Goal: Task Accomplishment & Management: Complete application form

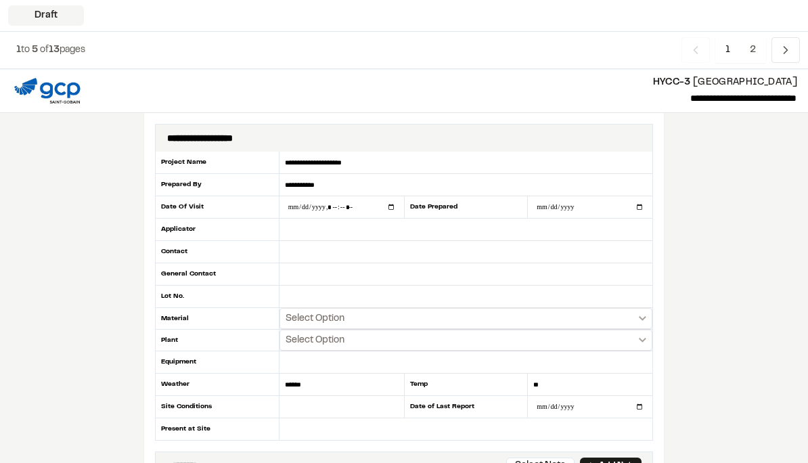
click at [598, 205] on input "date" at bounding box center [590, 207] width 124 height 22
type input "**********"
click at [345, 210] on input "datetime-local" at bounding box center [341, 207] width 124 height 22
type input "**********"
click at [360, 237] on input "text" at bounding box center [465, 229] width 373 height 22
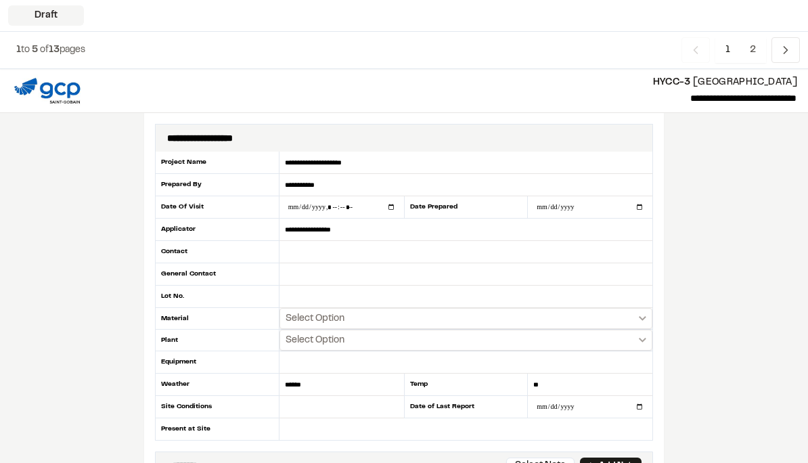
type input "**********"
click at [363, 244] on input "text" at bounding box center [465, 252] width 373 height 22
type input "*********"
click at [414, 274] on input "text" at bounding box center [465, 274] width 373 height 22
type input "**********"
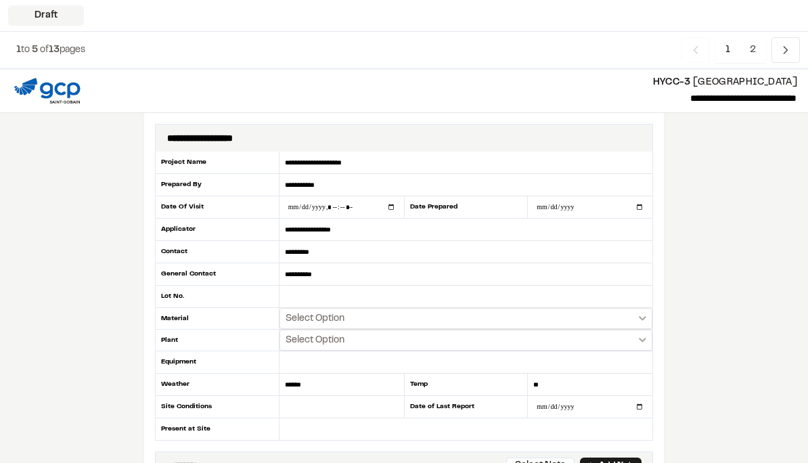
click at [578, 315] on button "Select Option" at bounding box center [465, 318] width 373 height 21
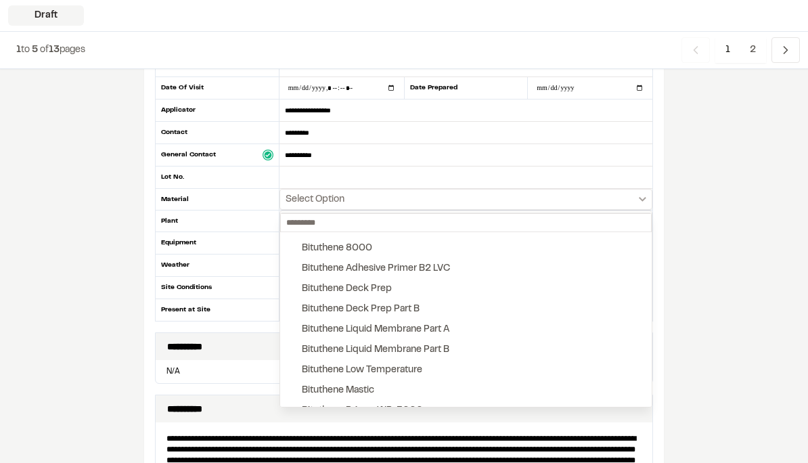
scroll to position [119, 0]
click at [517, 327] on button "Bituthene Liquid Membrane Part A" at bounding box center [465, 329] width 371 height 20
click at [516, 326] on button "Bituthene Liquid Membrane Part A" at bounding box center [465, 329] width 371 height 20
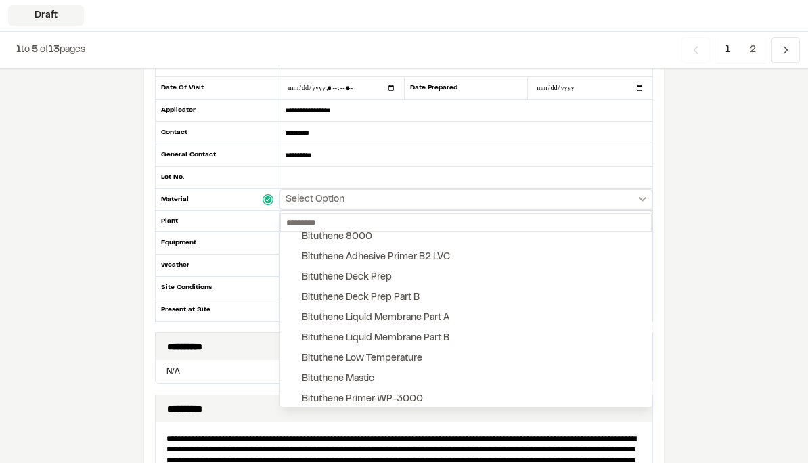
scroll to position [70, 0]
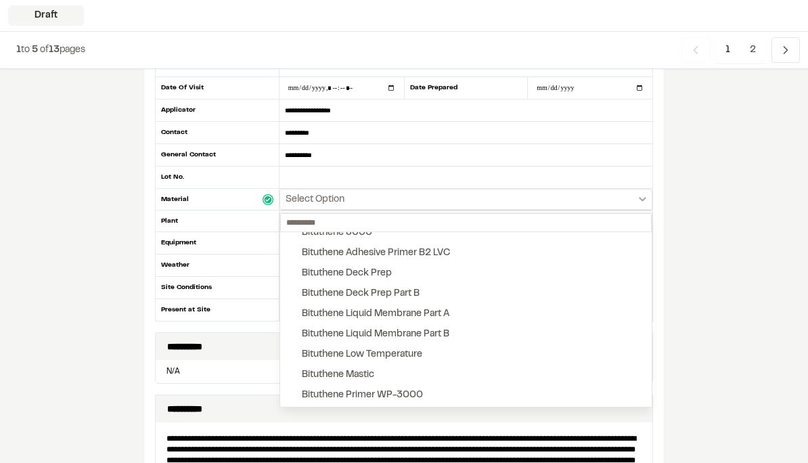
click at [522, 308] on button "Bituthene Liquid Membrane Part A" at bounding box center [465, 314] width 371 height 20
click at [511, 338] on button "Bituthene Liquid Membrane Part B" at bounding box center [465, 334] width 371 height 20
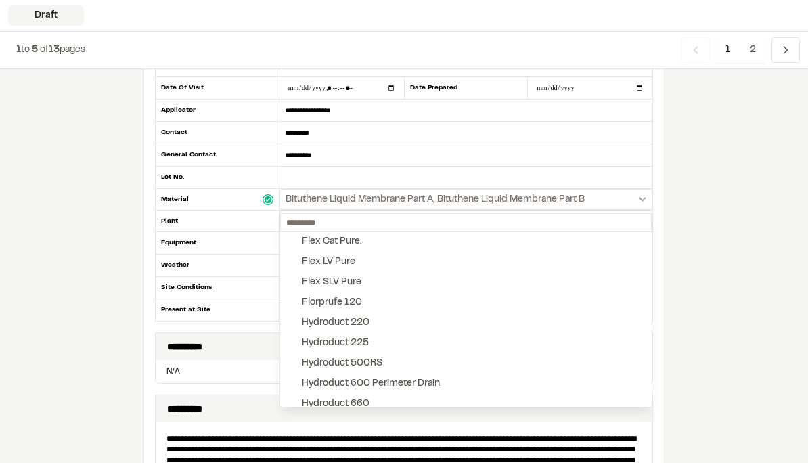
scroll to position [328, 0]
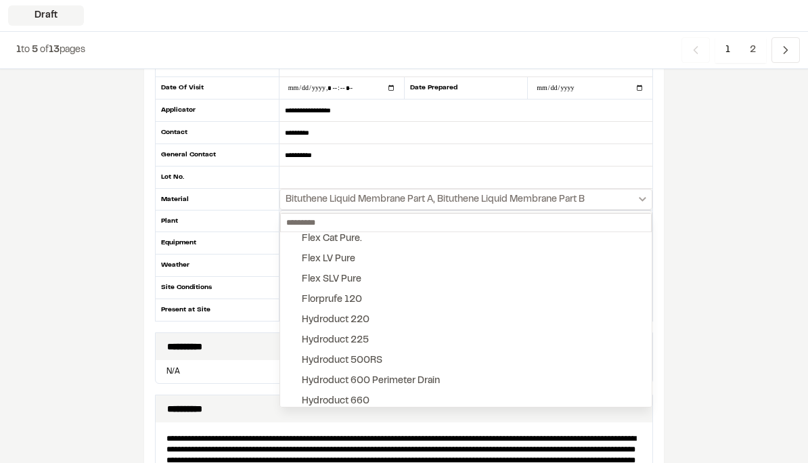
click at [506, 315] on button "Hydroduct 220" at bounding box center [465, 320] width 371 height 20
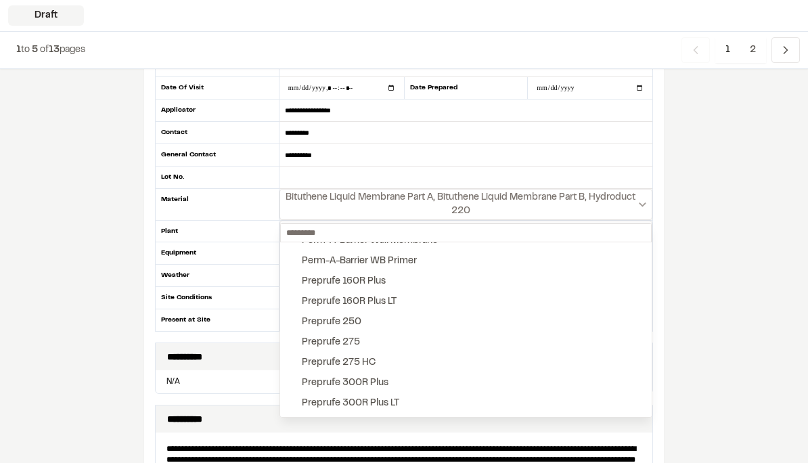
scroll to position [1429, 0]
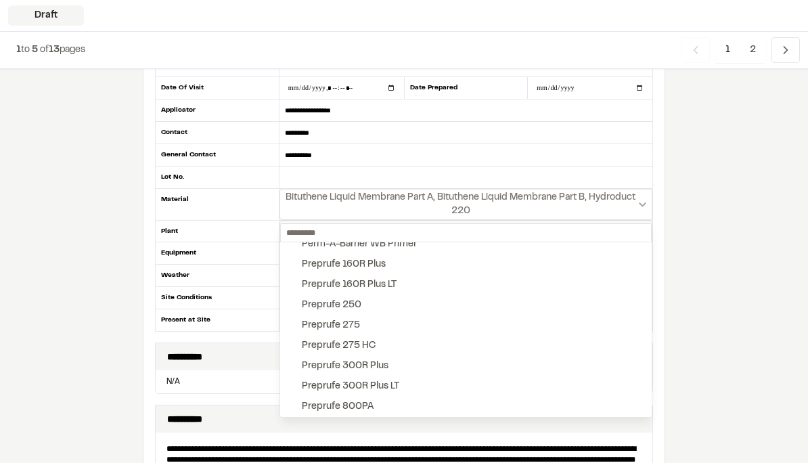
click at [477, 363] on button "Preprufe 300R Plus" at bounding box center [465, 366] width 371 height 20
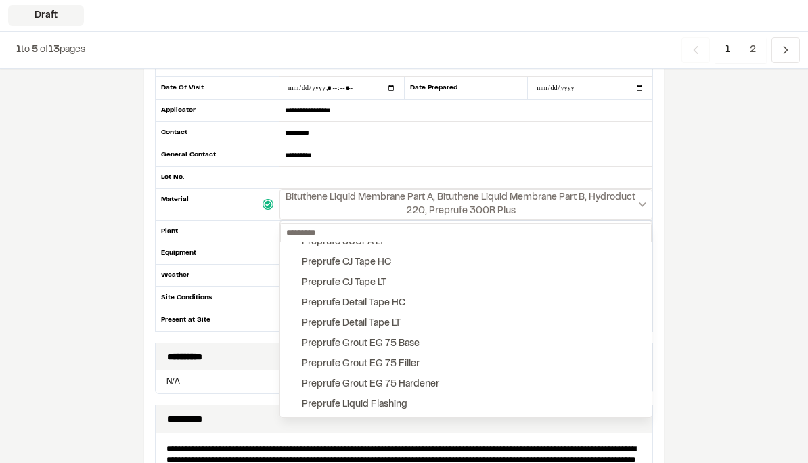
scroll to position [1602, 0]
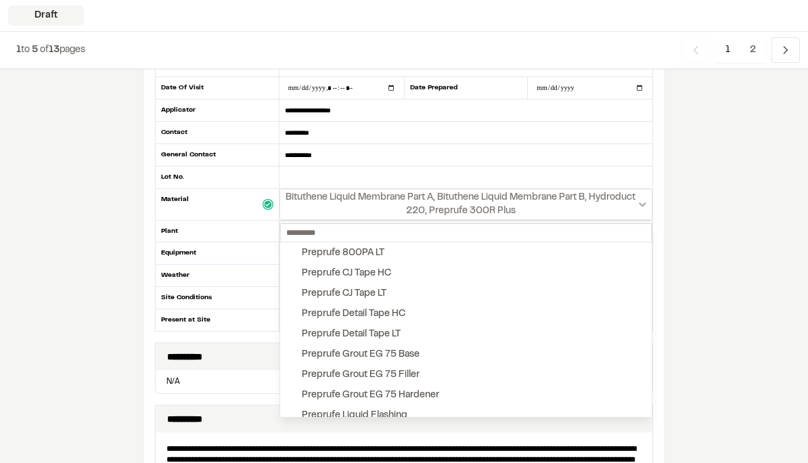
click at [513, 289] on button "Preprufe CJ Tape LT" at bounding box center [465, 293] width 371 height 20
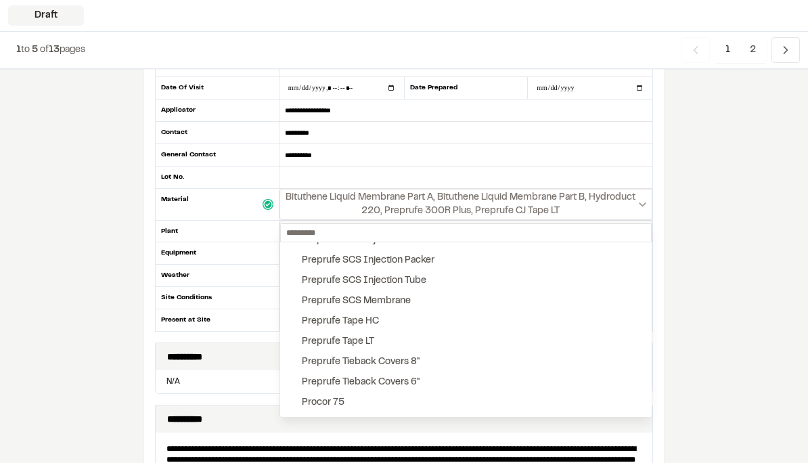
scroll to position [1903, 0]
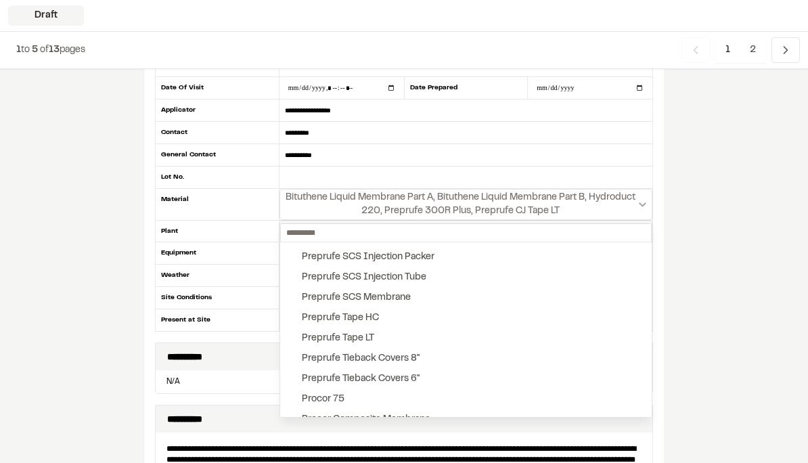
click at [496, 336] on button "Preprufe Tape LT" at bounding box center [465, 338] width 371 height 20
click at [707, 279] on div at bounding box center [404, 231] width 808 height 463
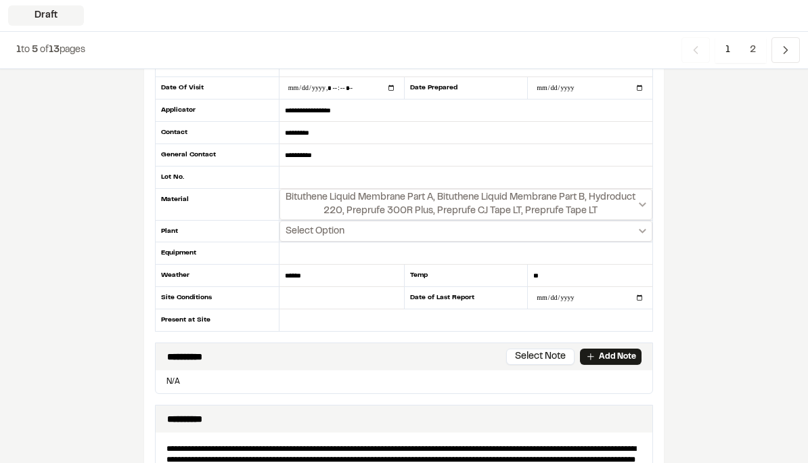
click at [640, 232] on icon "Select date range" at bounding box center [642, 231] width 7 height 5
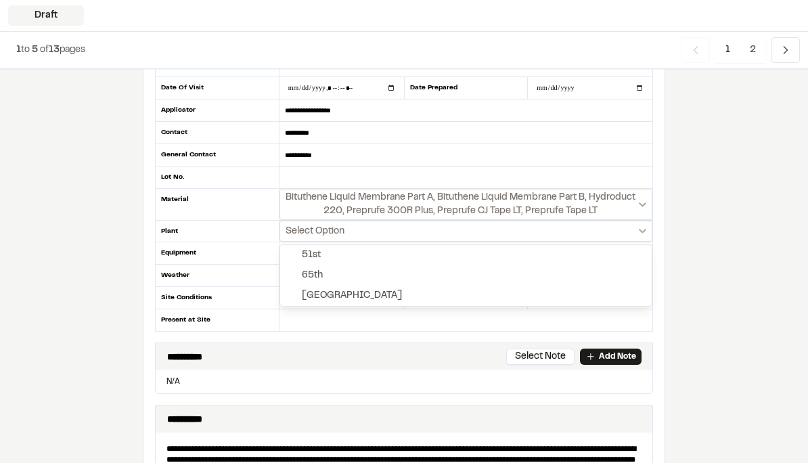
click at [607, 292] on button "[GEOGRAPHIC_DATA]" at bounding box center [465, 295] width 371 height 20
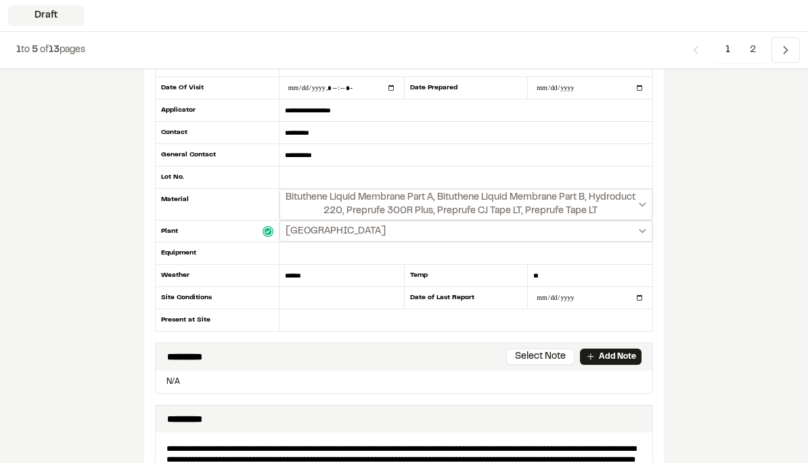
click at [608, 252] on input "text" at bounding box center [465, 253] width 373 height 22
type input "***"
click at [297, 298] on input "text" at bounding box center [341, 298] width 124 height 22
type input "*"
type input "*********"
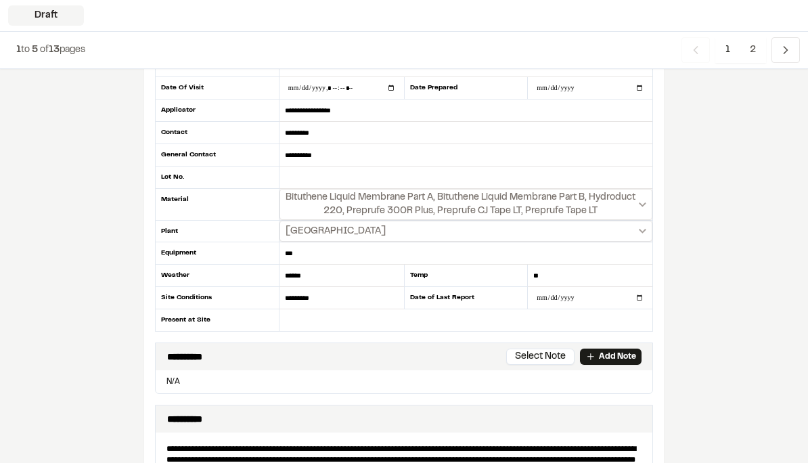
click at [348, 324] on input "text" at bounding box center [465, 320] width 373 height 22
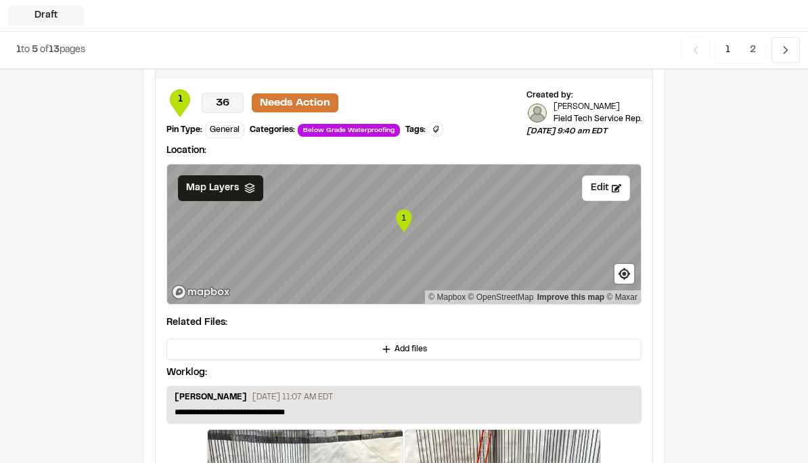
scroll to position [1920, 0]
type input "**********"
click at [442, 350] on button "Add files" at bounding box center [403, 350] width 475 height 22
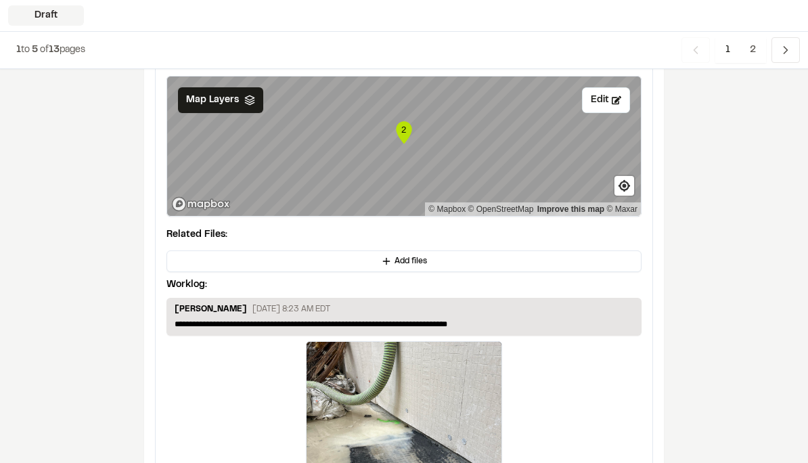
scroll to position [2620, 0]
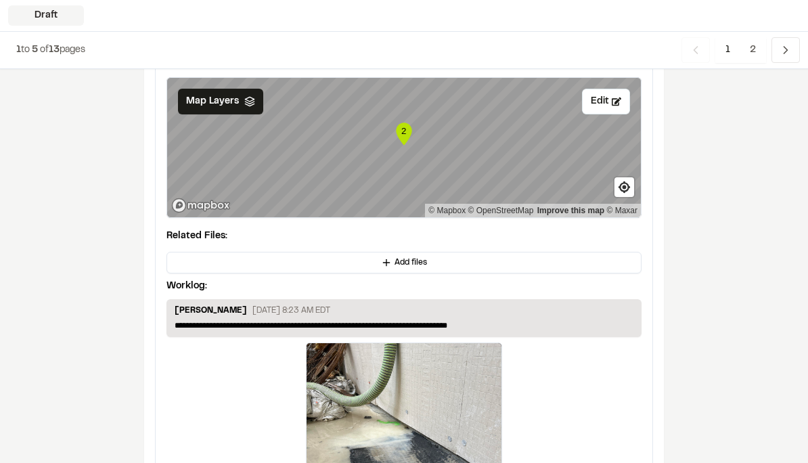
click at [580, 264] on button "Add files" at bounding box center [403, 263] width 475 height 22
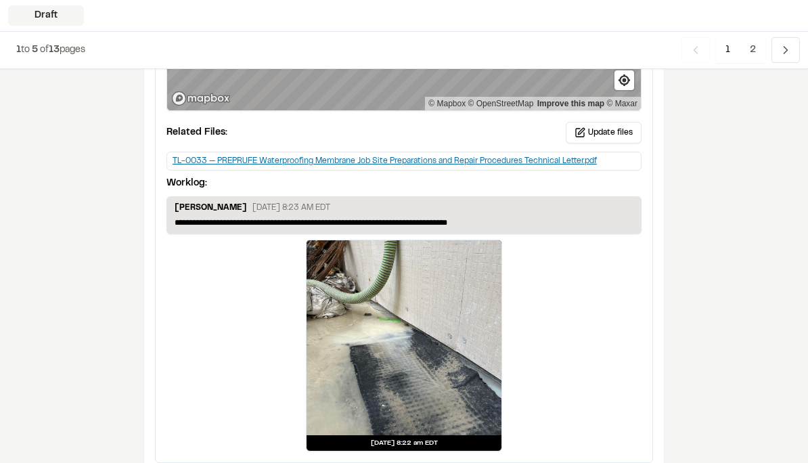
scroll to position [2717, 0]
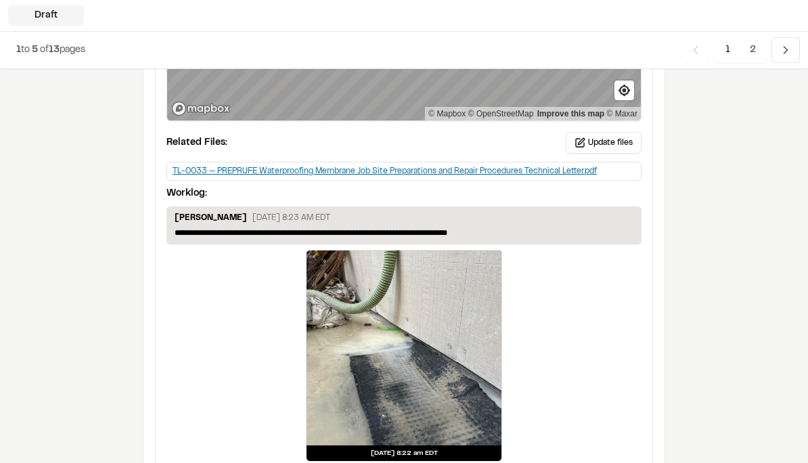
click at [753, 47] on span "2" at bounding box center [752, 50] width 26 height 26
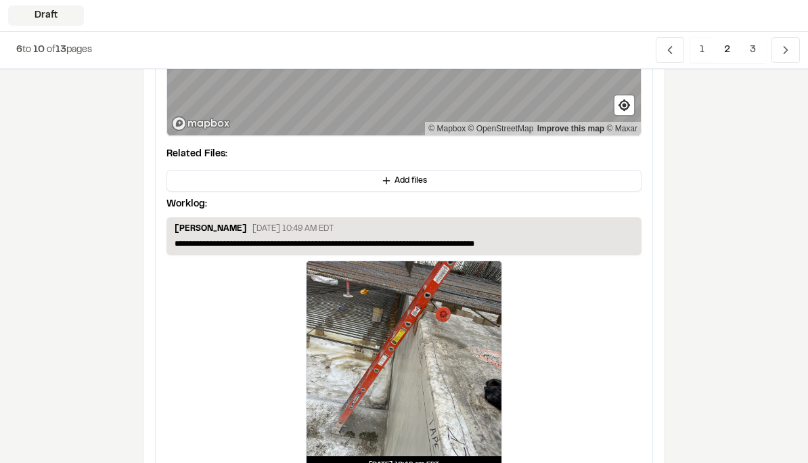
scroll to position [214, 0]
click at [436, 179] on button "Add files" at bounding box center [403, 181] width 475 height 22
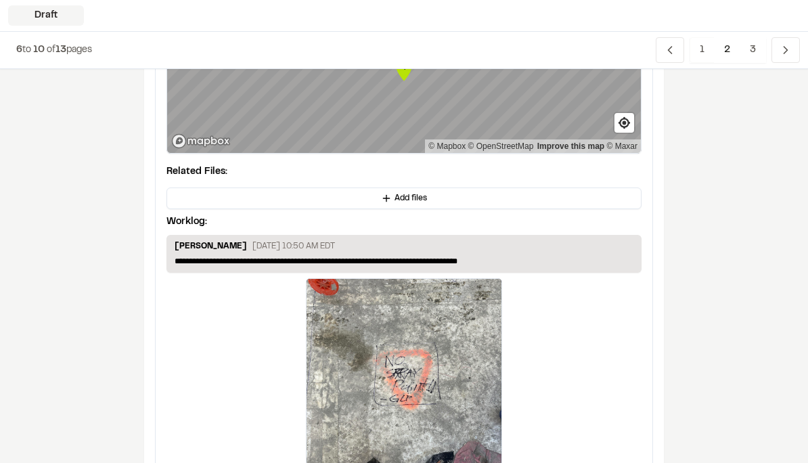
scroll to position [811, 0]
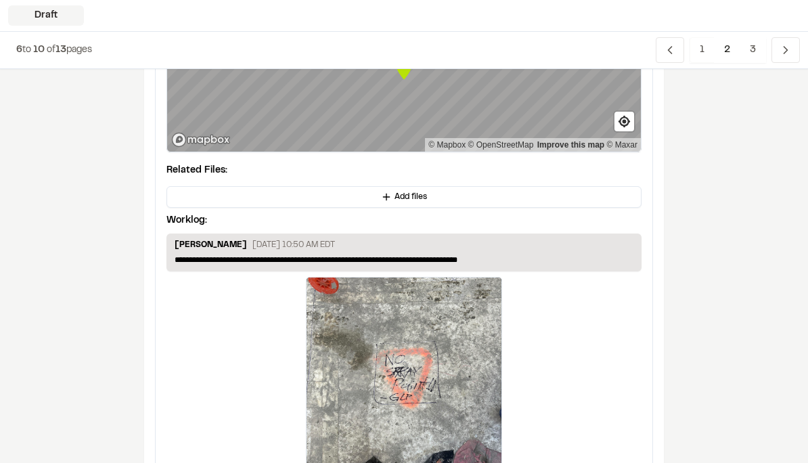
click at [446, 205] on button "Add files" at bounding box center [403, 198] width 475 height 22
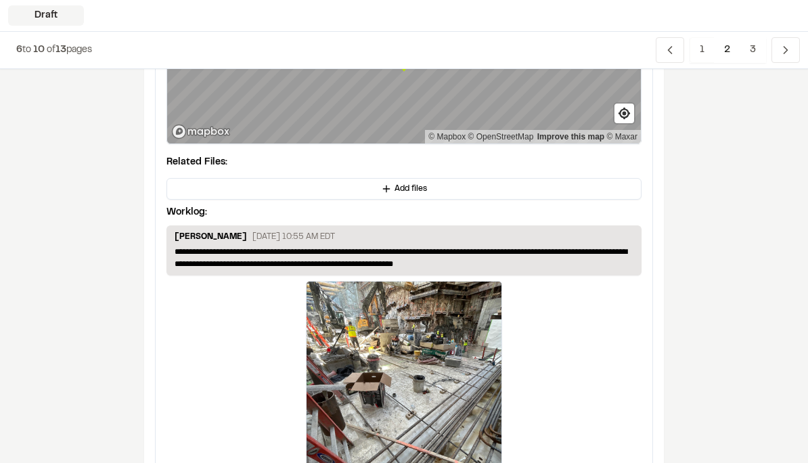
scroll to position [1438, 0]
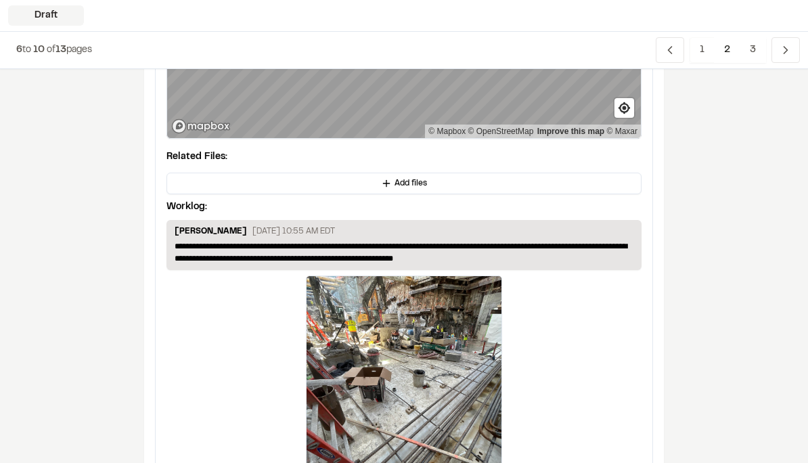
click at [474, 187] on button "Add files" at bounding box center [403, 184] width 475 height 22
click at [510, 261] on p "**********" at bounding box center [404, 252] width 459 height 24
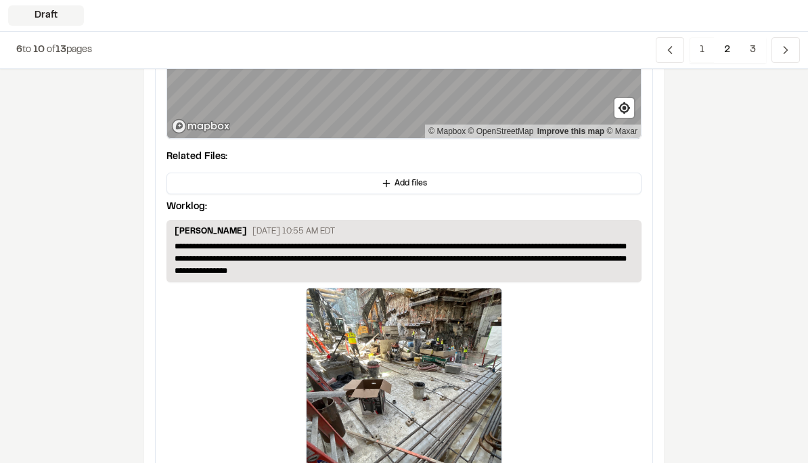
click at [710, 330] on div "**********" at bounding box center [404, 192] width 808 height 3124
click at [496, 183] on button "Add files" at bounding box center [403, 183] width 475 height 22
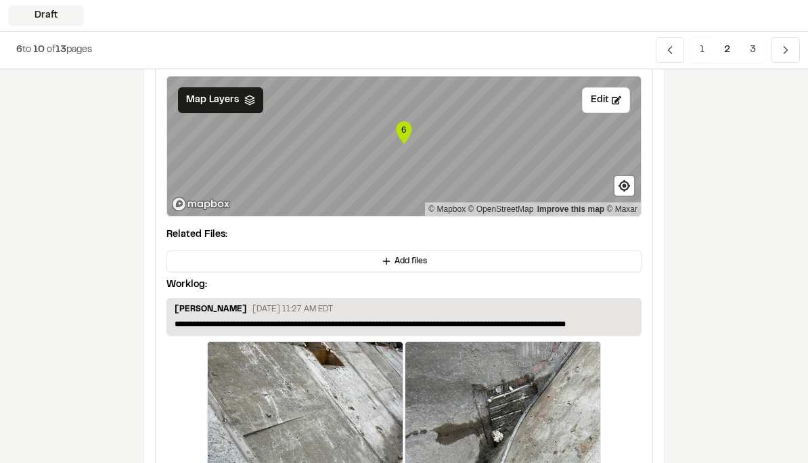
scroll to position [1991, 0]
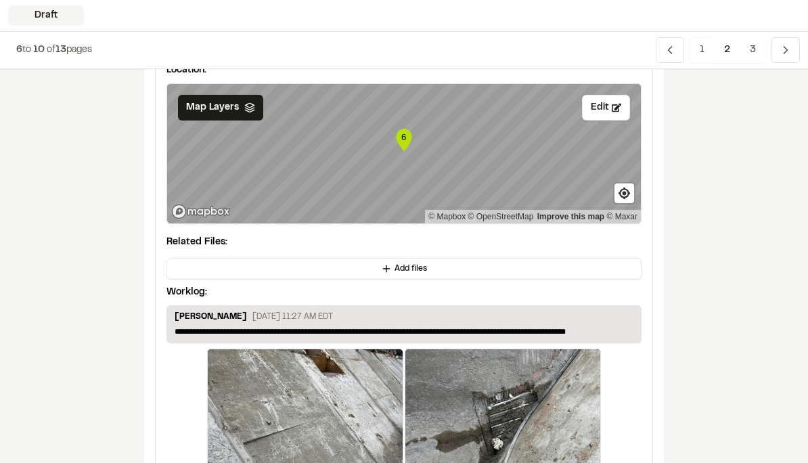
click at [582, 267] on button "Add files" at bounding box center [403, 269] width 475 height 22
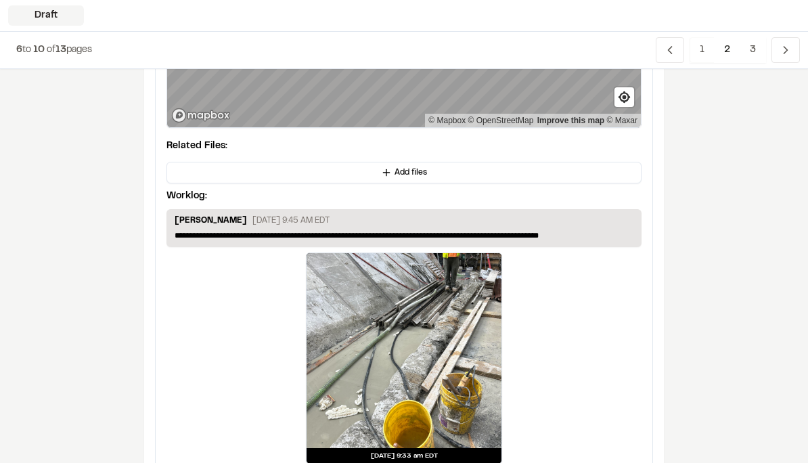
scroll to position [2738, 0]
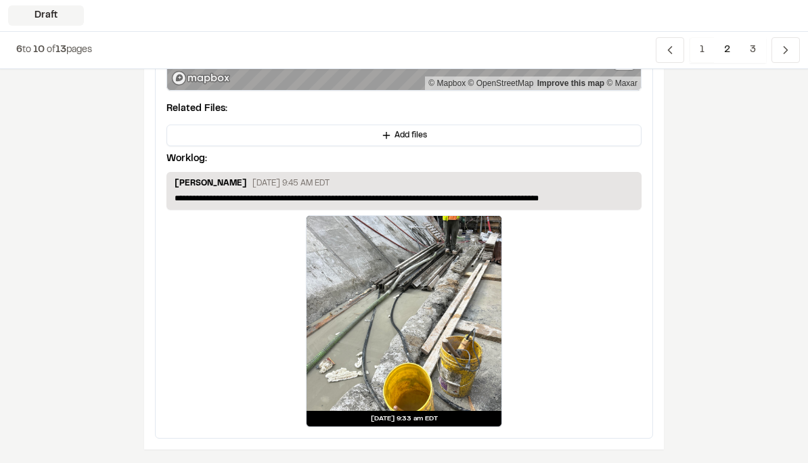
click at [749, 50] on span "3" at bounding box center [752, 50] width 26 height 26
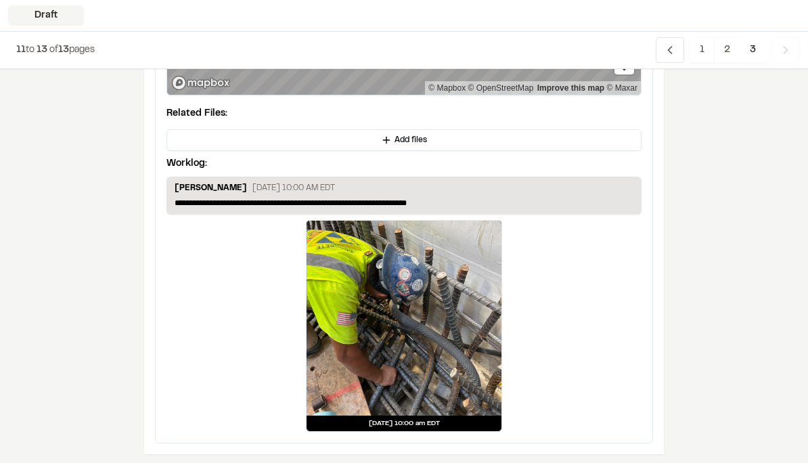
scroll to position [233, 0]
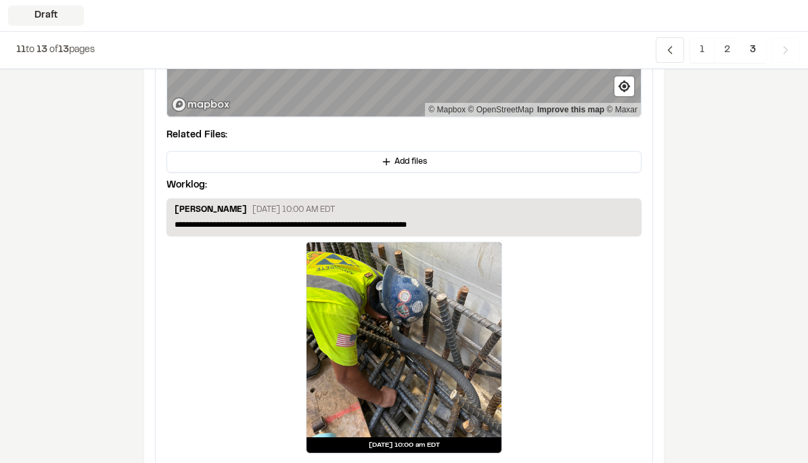
click at [458, 166] on button "Add files" at bounding box center [403, 162] width 475 height 22
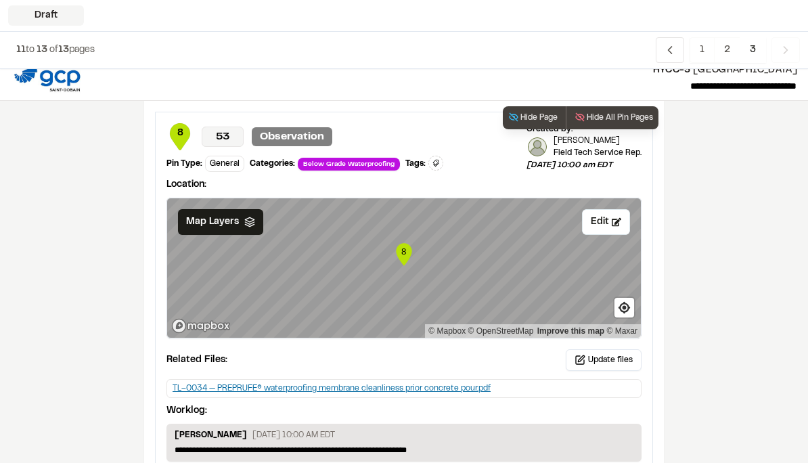
scroll to position [0, 0]
